Goal: Transaction & Acquisition: Purchase product/service

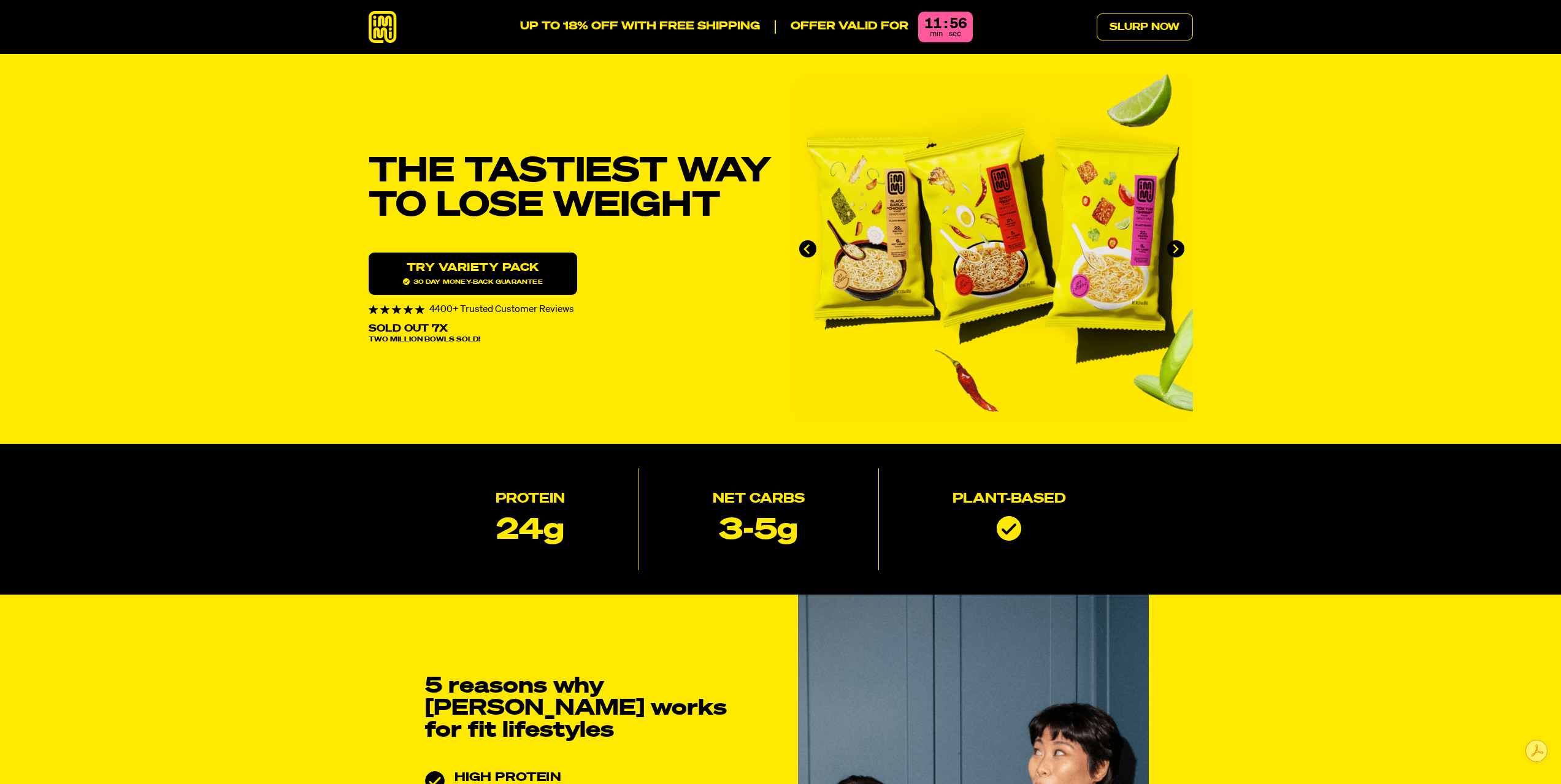
click at [739, 35] on div "UP TO 18% OFF WITH FREE SHIPPING Offer valid for 11 : 56 min sec" at bounding box center [747, 27] width 453 height 31
click at [685, 26] on p "UP TO 18% OFF WITH FREE SHIPPING" at bounding box center [641, 27] width 240 height 14
click at [1148, 22] on link "Slurp Now" at bounding box center [1144, 27] width 96 height 27
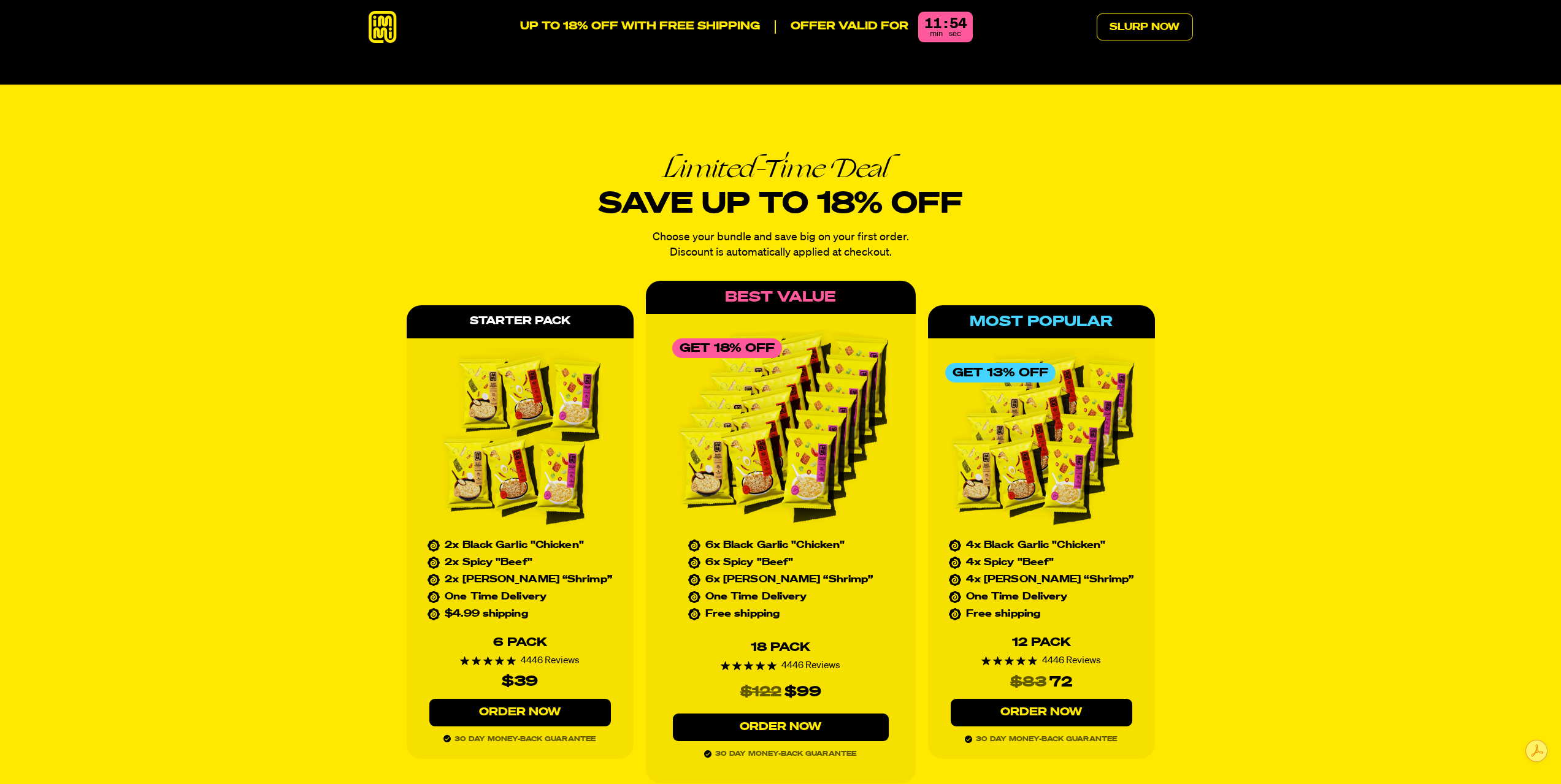
scroll to position [5644, 0]
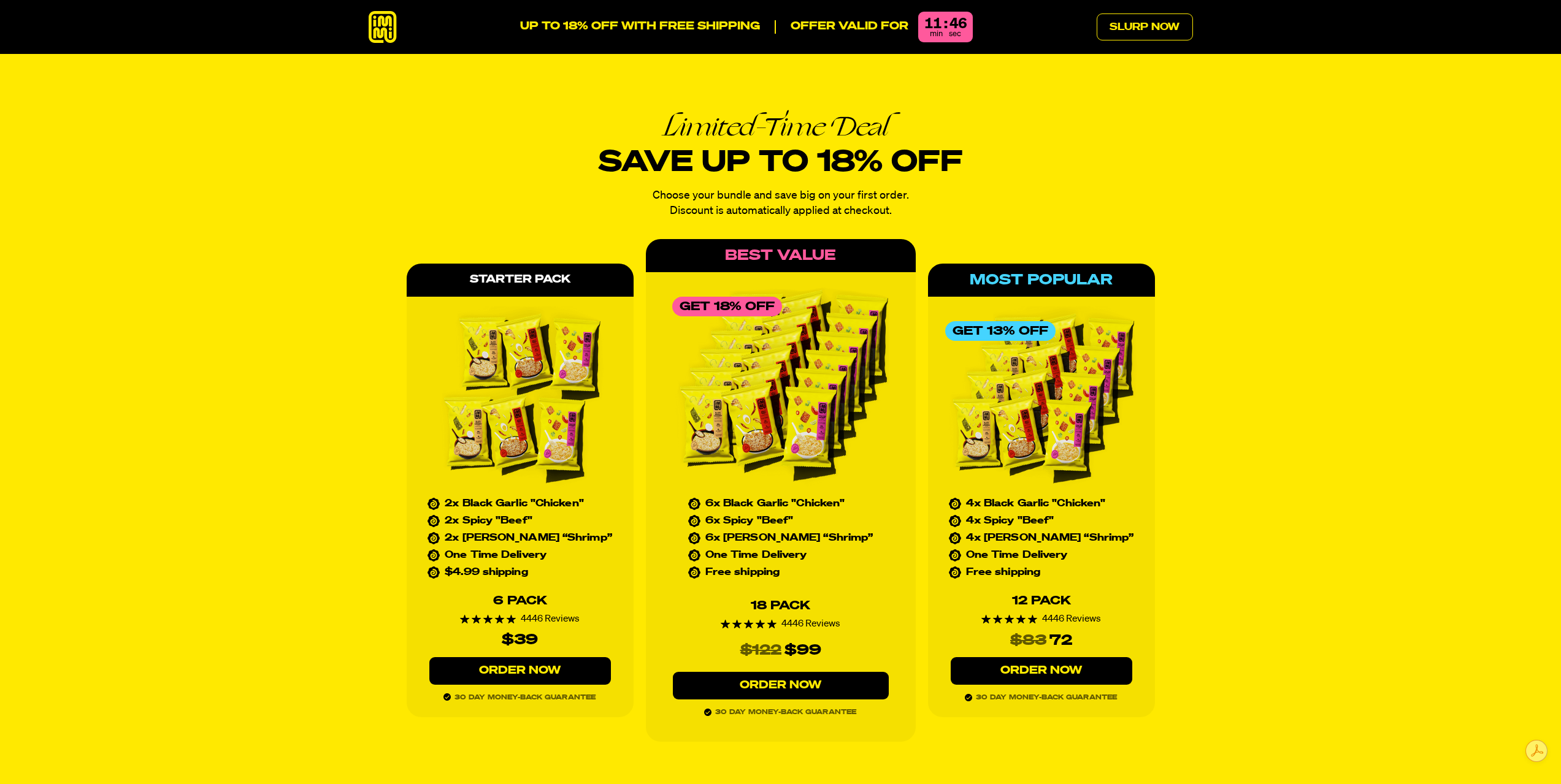
drag, startPoint x: 538, startPoint y: 628, endPoint x: 567, endPoint y: 623, distance: 29.4
click at [540, 657] on link "Order Now" at bounding box center [520, 671] width 181 height 28
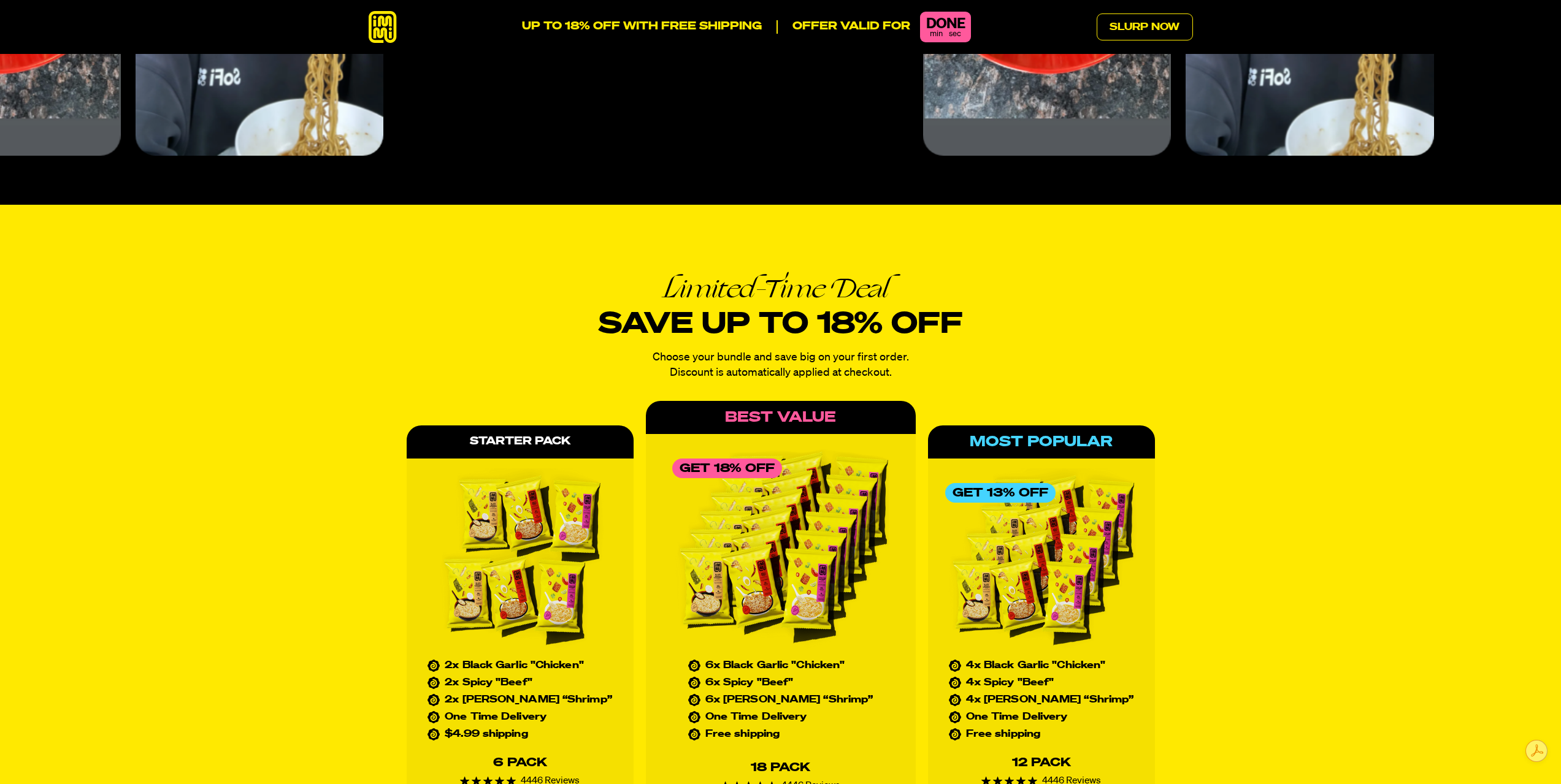
scroll to position [5479, 0]
